Goal: Information Seeking & Learning: Learn about a topic

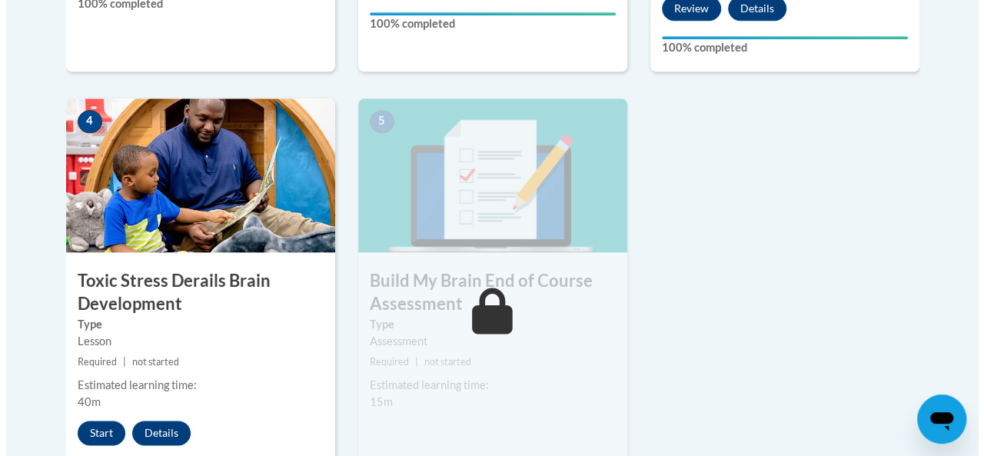
scroll to position [898, 0]
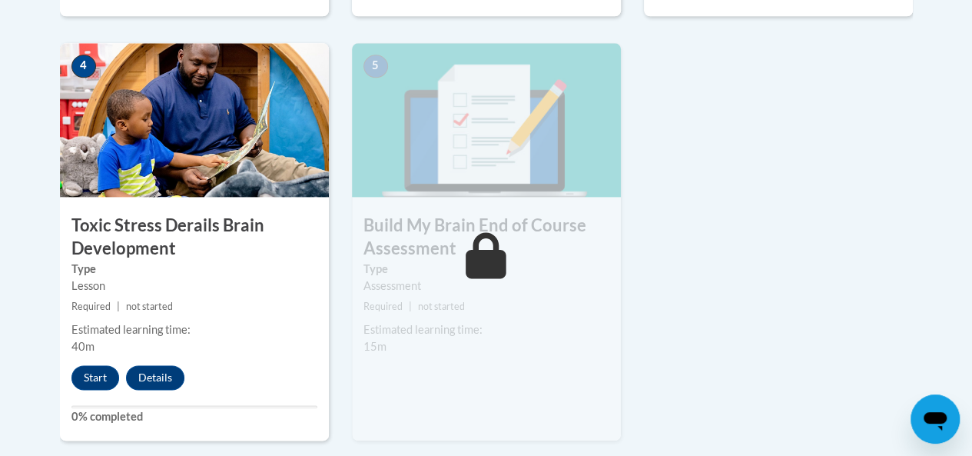
drag, startPoint x: 983, startPoint y: 68, endPoint x: 893, endPoint y: 290, distance: 240.3
click at [87, 379] on button "Start" at bounding box center [95, 377] width 48 height 25
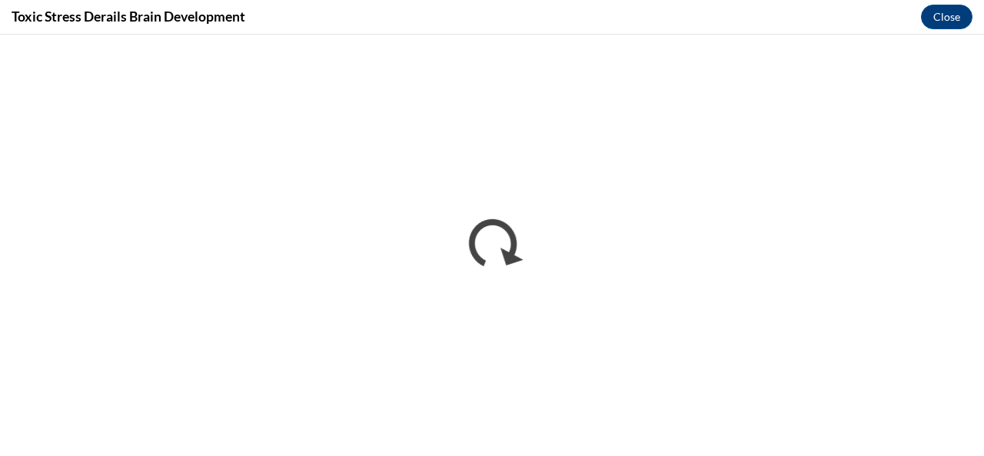
scroll to position [0, 0]
